Goal: Check status: Check status

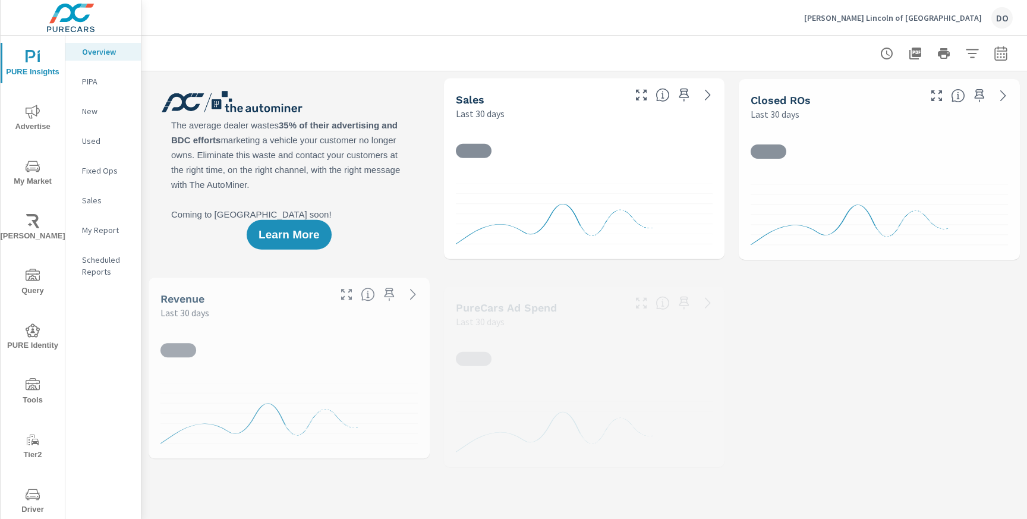
click at [31, 488] on icon "nav menu" at bounding box center [33, 495] width 14 height 14
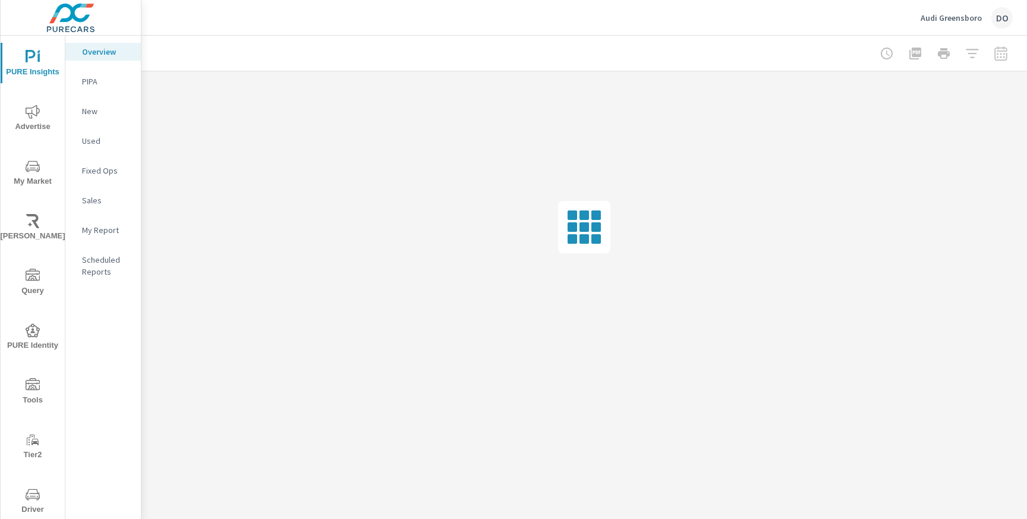
click at [26, 491] on icon "nav menu" at bounding box center [33, 494] width 14 height 11
